Goal: Navigation & Orientation: Find specific page/section

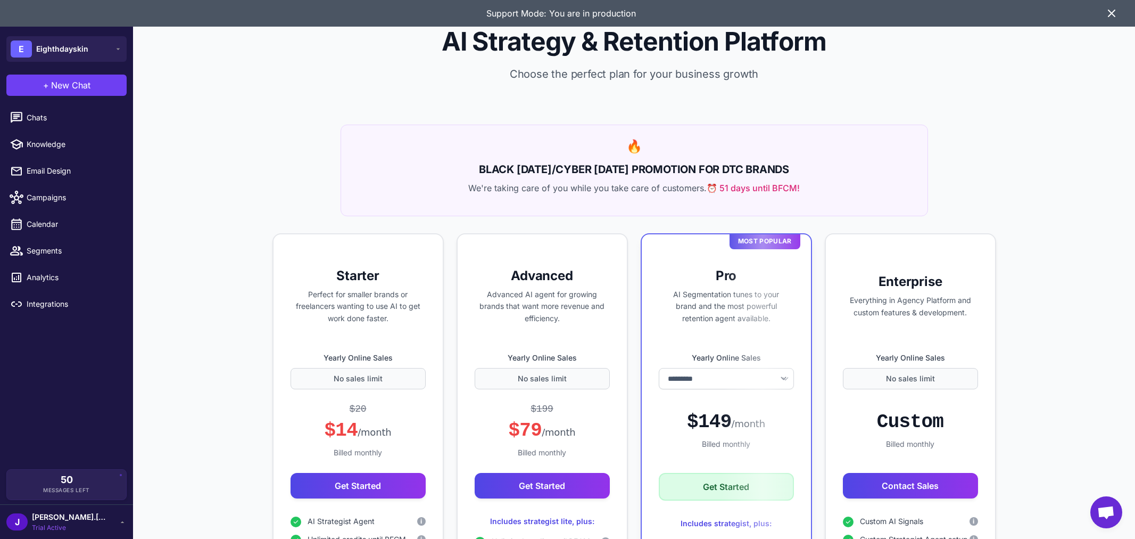
select select "*******"
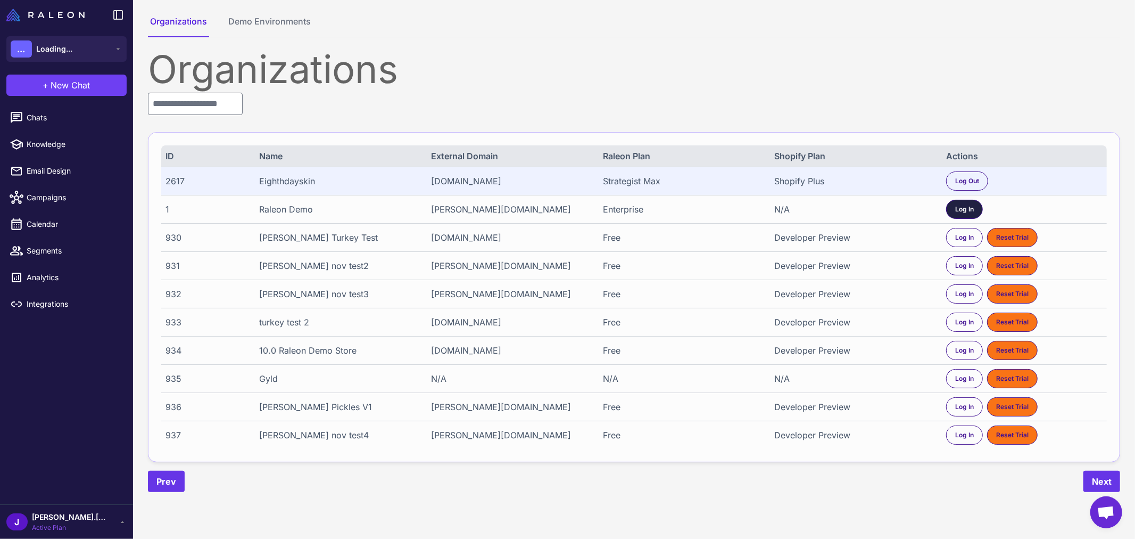
click at [970, 211] on span "Log In" at bounding box center [964, 209] width 19 height 10
